Goal: Task Accomplishment & Management: Manage account settings

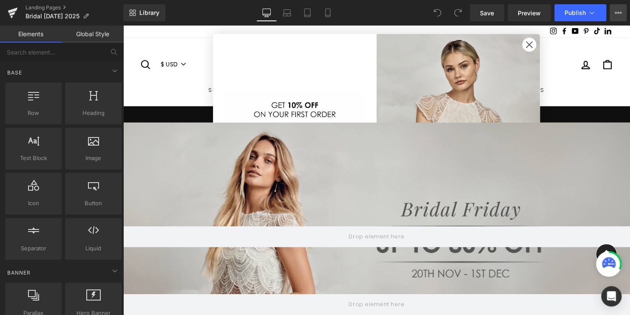
click at [618, 14] on icon at bounding box center [618, 12] width 7 height 7
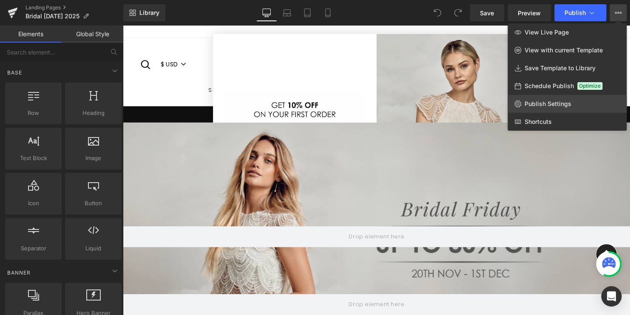
click at [544, 101] on span "Publish Settings" at bounding box center [548, 104] width 47 height 8
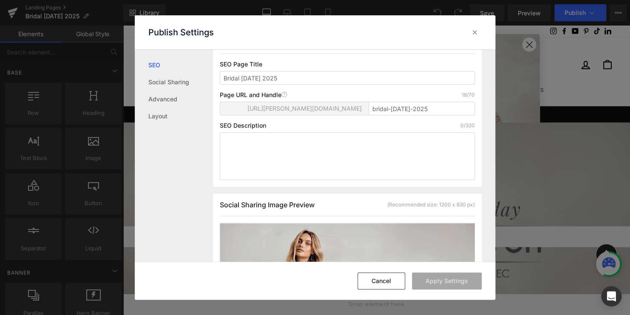
scroll to position [43, 0]
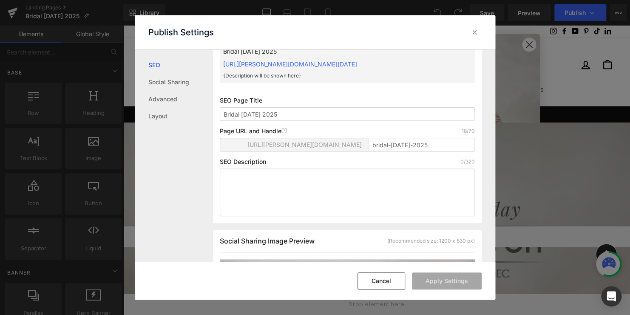
click at [346, 145] on span "[URL][PERSON_NAME][DOMAIN_NAME]" at bounding box center [304, 144] width 114 height 7
drag, startPoint x: 357, startPoint y: 143, endPoint x: 227, endPoint y: 144, distance: 130.9
click at [227, 144] on div "[URL][PERSON_NAME][DOMAIN_NAME]" at bounding box center [295, 144] width 142 height 13
click at [247, 144] on span "[URL][PERSON_NAME][DOMAIN_NAME]" at bounding box center [304, 144] width 114 height 7
